Goal: Information Seeking & Learning: Learn about a topic

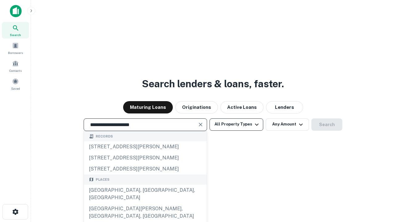
click at [145, 203] on div "[GEOGRAPHIC_DATA], [GEOGRAPHIC_DATA], [GEOGRAPHIC_DATA]" at bounding box center [145, 194] width 123 height 19
click at [236, 124] on button "All Property Types" at bounding box center [237, 125] width 54 height 12
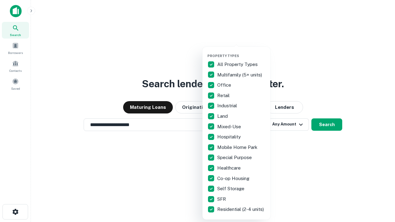
type input "**********"
click at [241, 52] on button "button" at bounding box center [241, 52] width 68 height 0
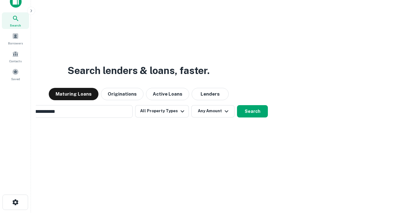
scroll to position [10, 0]
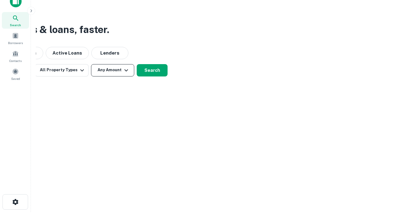
click at [113, 70] on button "Any Amount" at bounding box center [112, 70] width 43 height 12
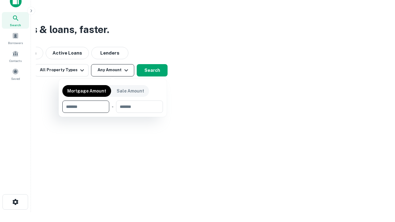
type input "*******"
click at [113, 113] on button "button" at bounding box center [112, 113] width 101 height 0
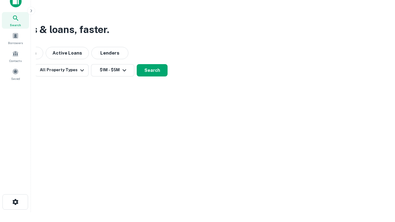
scroll to position [10, 0]
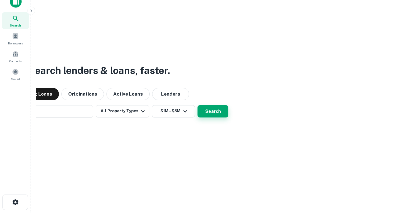
click at [198, 105] on button "Search" at bounding box center [213, 111] width 31 height 12
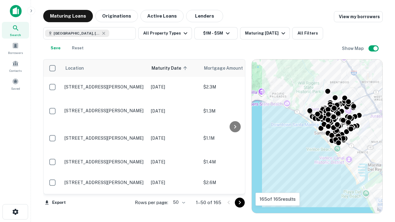
click at [178, 203] on body "Search Borrowers Contacts Saved Maturing Loans Originations Active Loans Lender…" at bounding box center [197, 111] width 395 height 222
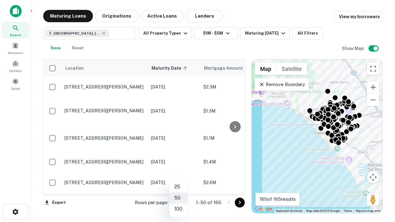
click at [178, 187] on li "25" at bounding box center [178, 187] width 18 height 11
